Goal: Information Seeking & Learning: Learn about a topic

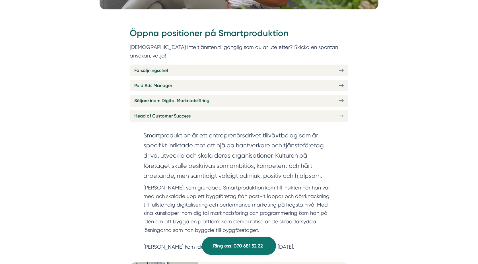
scroll to position [229, 0]
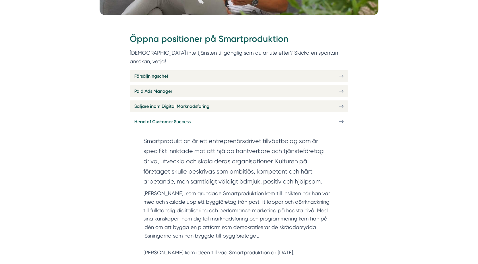
click at [266, 116] on link "Head of Customer Success" at bounding box center [239, 122] width 219 height 12
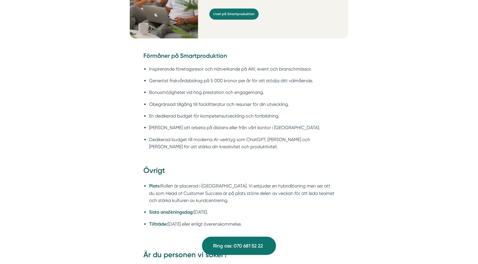
scroll to position [857, 0]
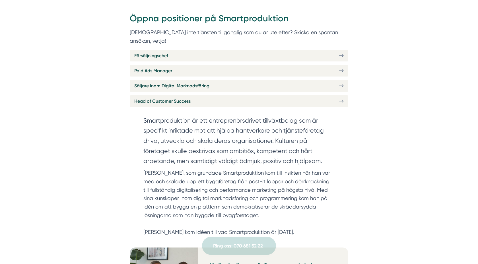
scroll to position [252, 0]
